Goal: Task Accomplishment & Management: Manage account settings

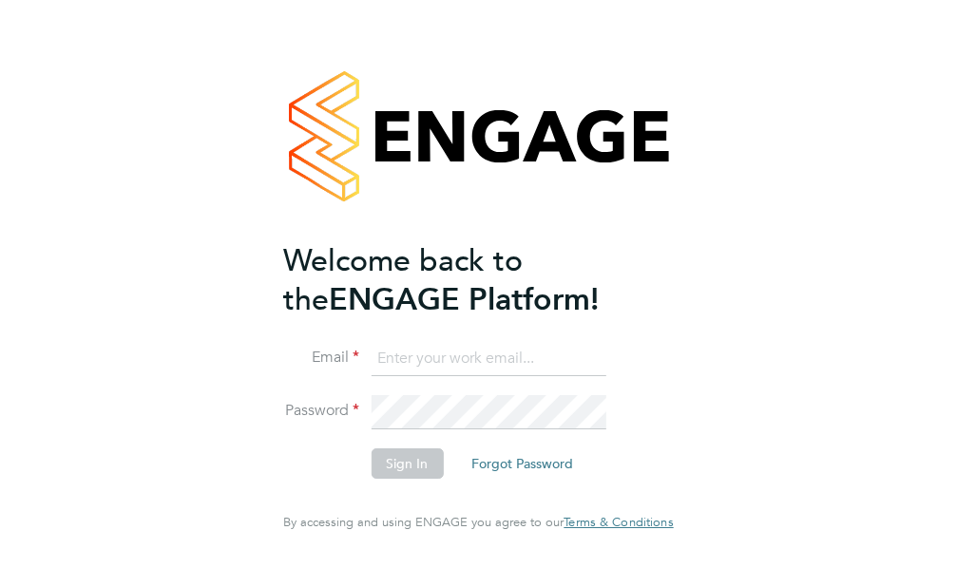
click at [375, 373] on input at bounding box center [488, 359] width 235 height 34
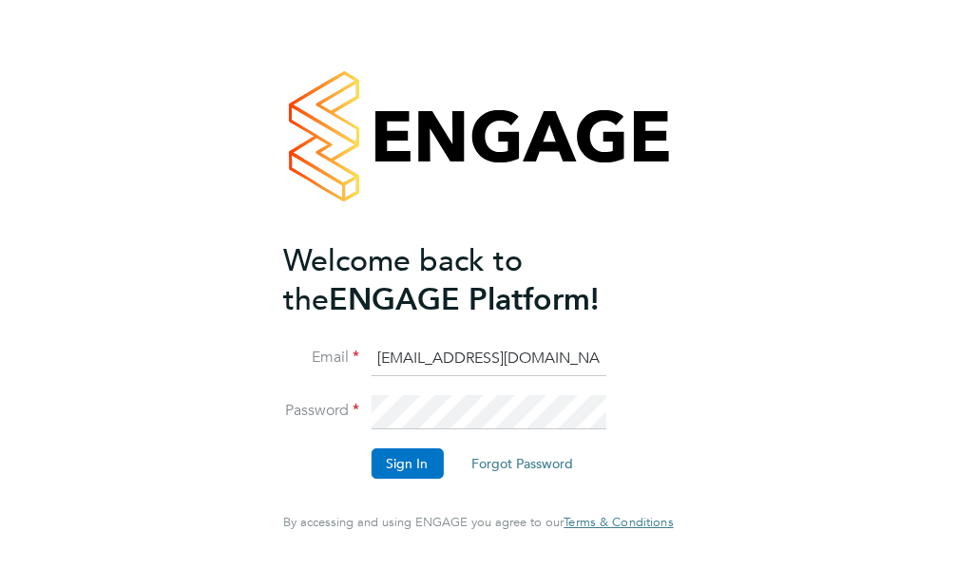
type input "[EMAIL_ADDRESS][DOMAIN_NAME]"
click at [386, 479] on button "Sign In" at bounding box center [407, 464] width 72 height 30
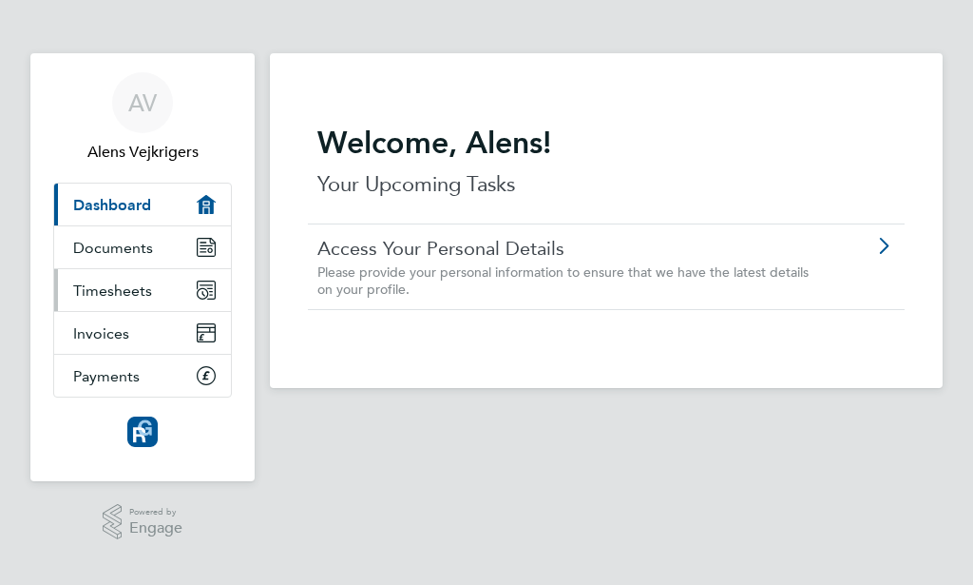
click at [104, 290] on span "Timesheets" at bounding box center [112, 290] width 79 height 18
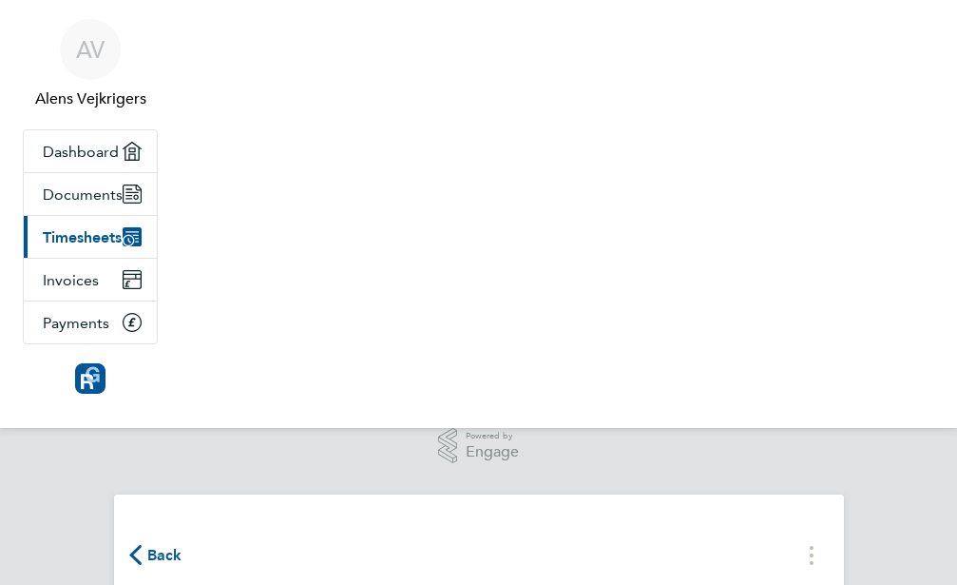
click at [182, 544] on span "Back" at bounding box center [164, 555] width 35 height 23
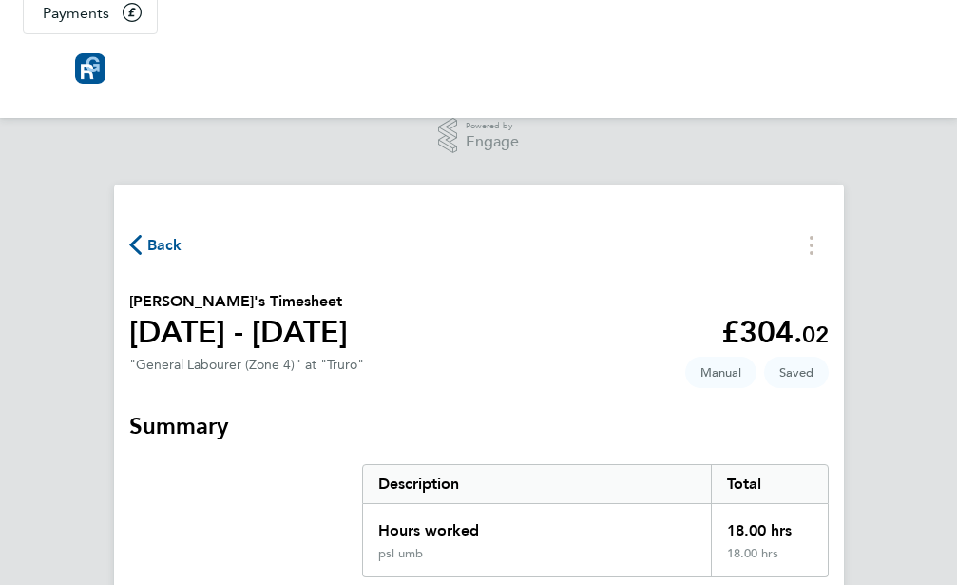
scroll to position [312, 0]
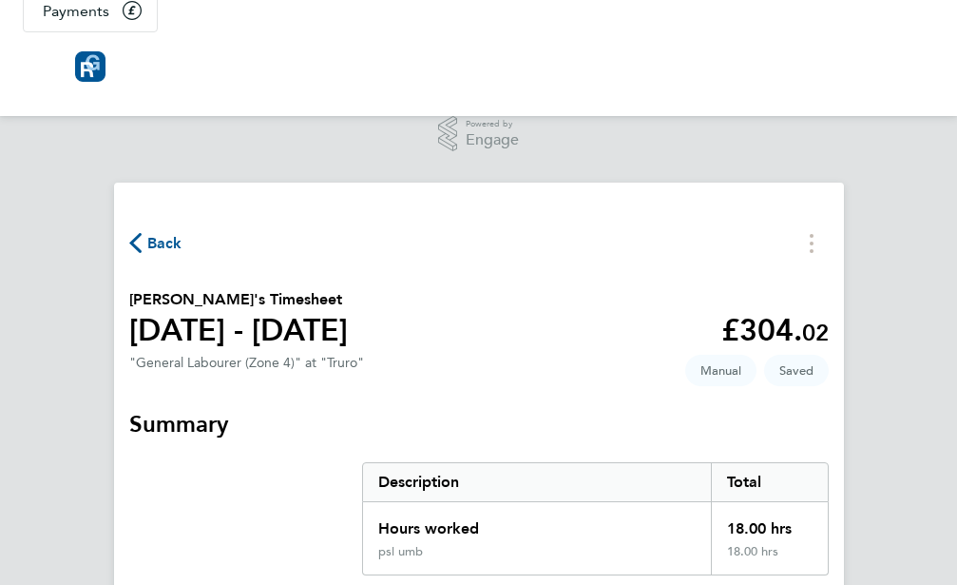
select select "30"
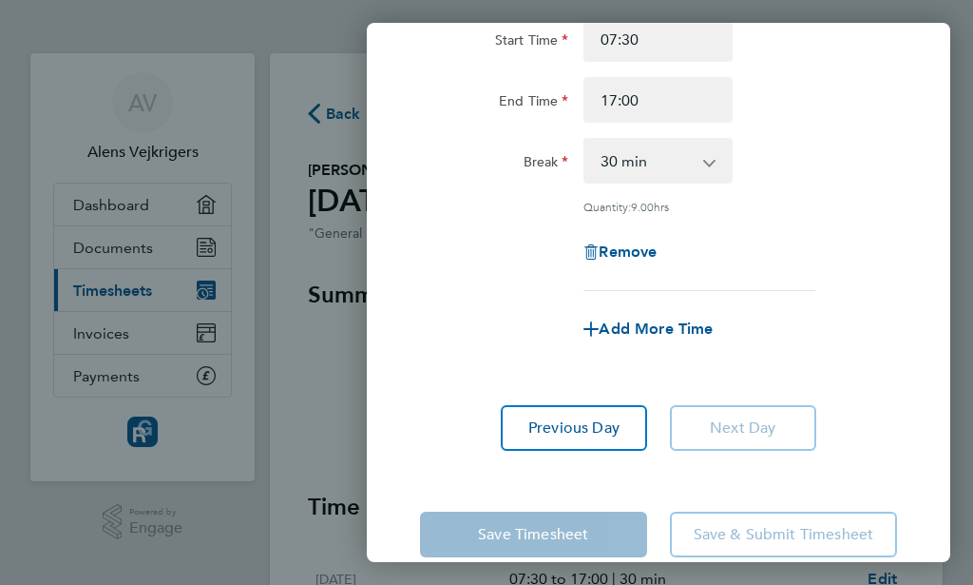
scroll to position [228, 0]
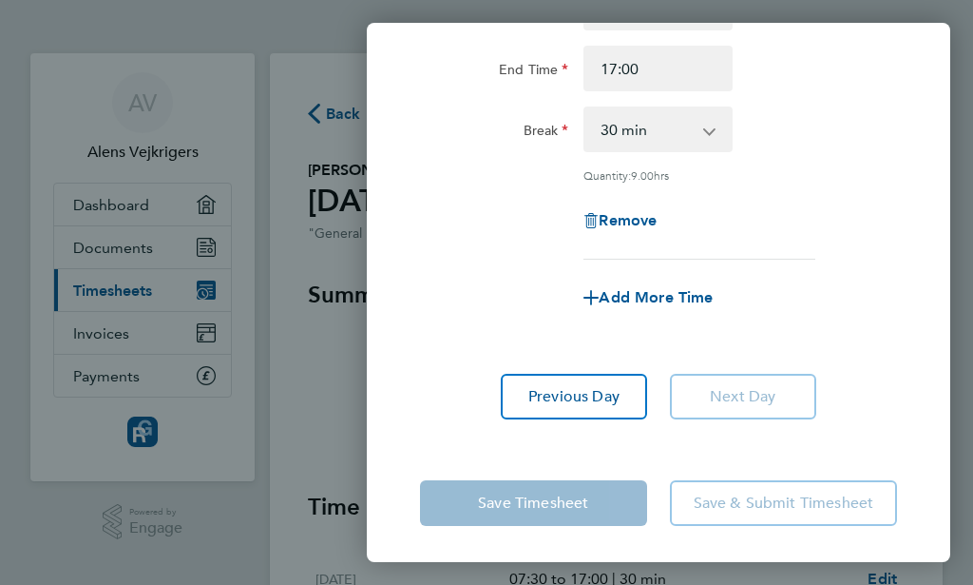
click at [861, 221] on div "Remove" at bounding box center [659, 221] width 492 height 46
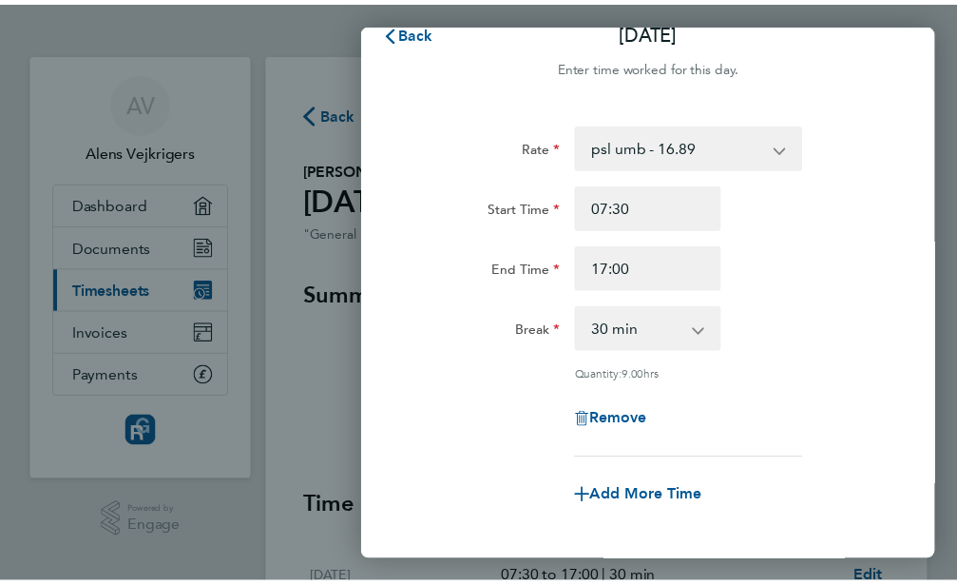
scroll to position [0, 0]
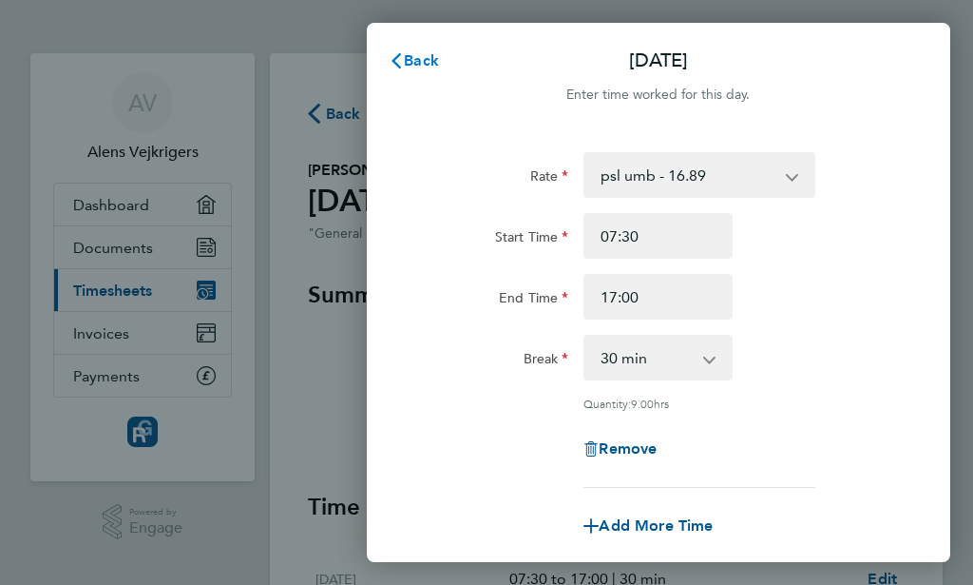
click at [421, 60] on span "Back" at bounding box center [421, 60] width 35 height 18
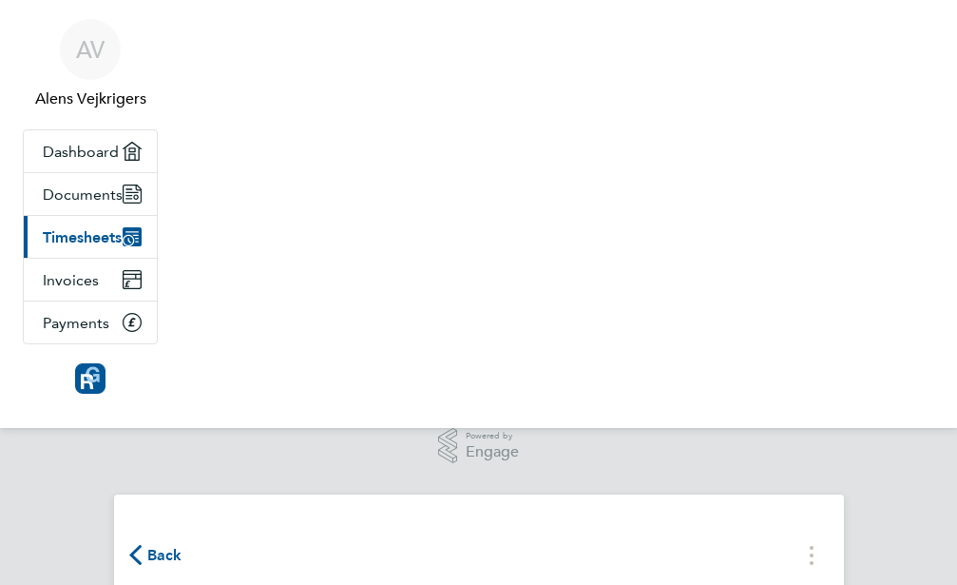
click at [182, 544] on span "Back" at bounding box center [164, 555] width 35 height 23
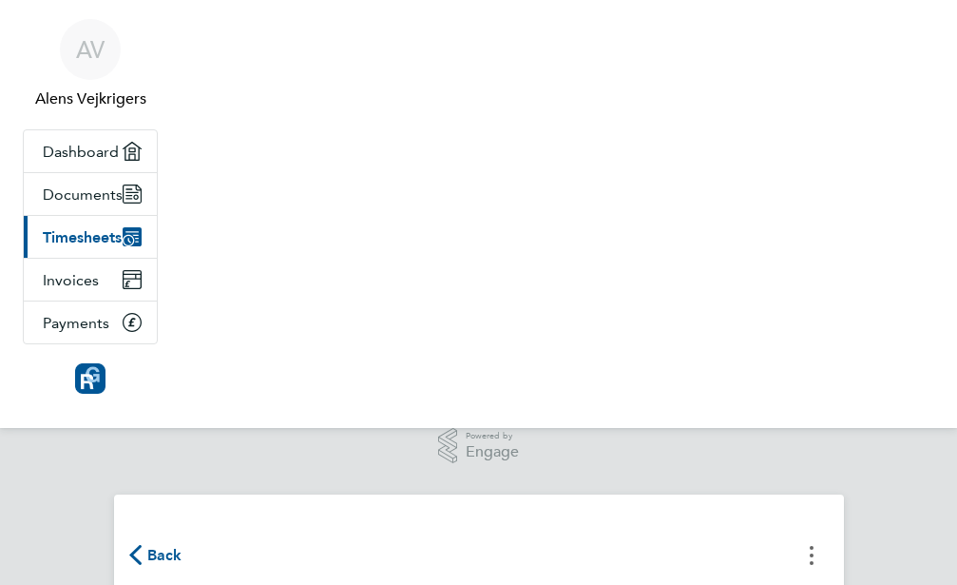
click at [829, 540] on button "Timesheets Menu" at bounding box center [812, 554] width 34 height 29
click at [814, 546] on circle "Timesheets Menu" at bounding box center [812, 548] width 4 height 4
